Goal: Task Accomplishment & Management: Use online tool/utility

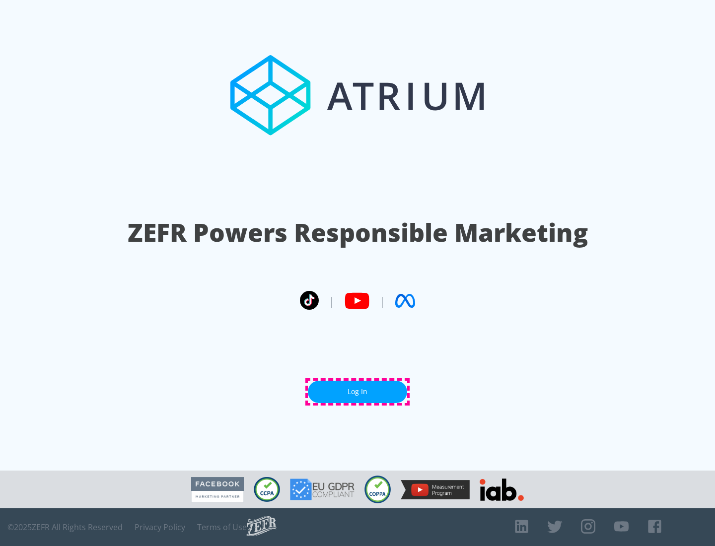
click at [357, 392] on link "Log In" at bounding box center [357, 392] width 99 height 22
